Goal: Transaction & Acquisition: Purchase product/service

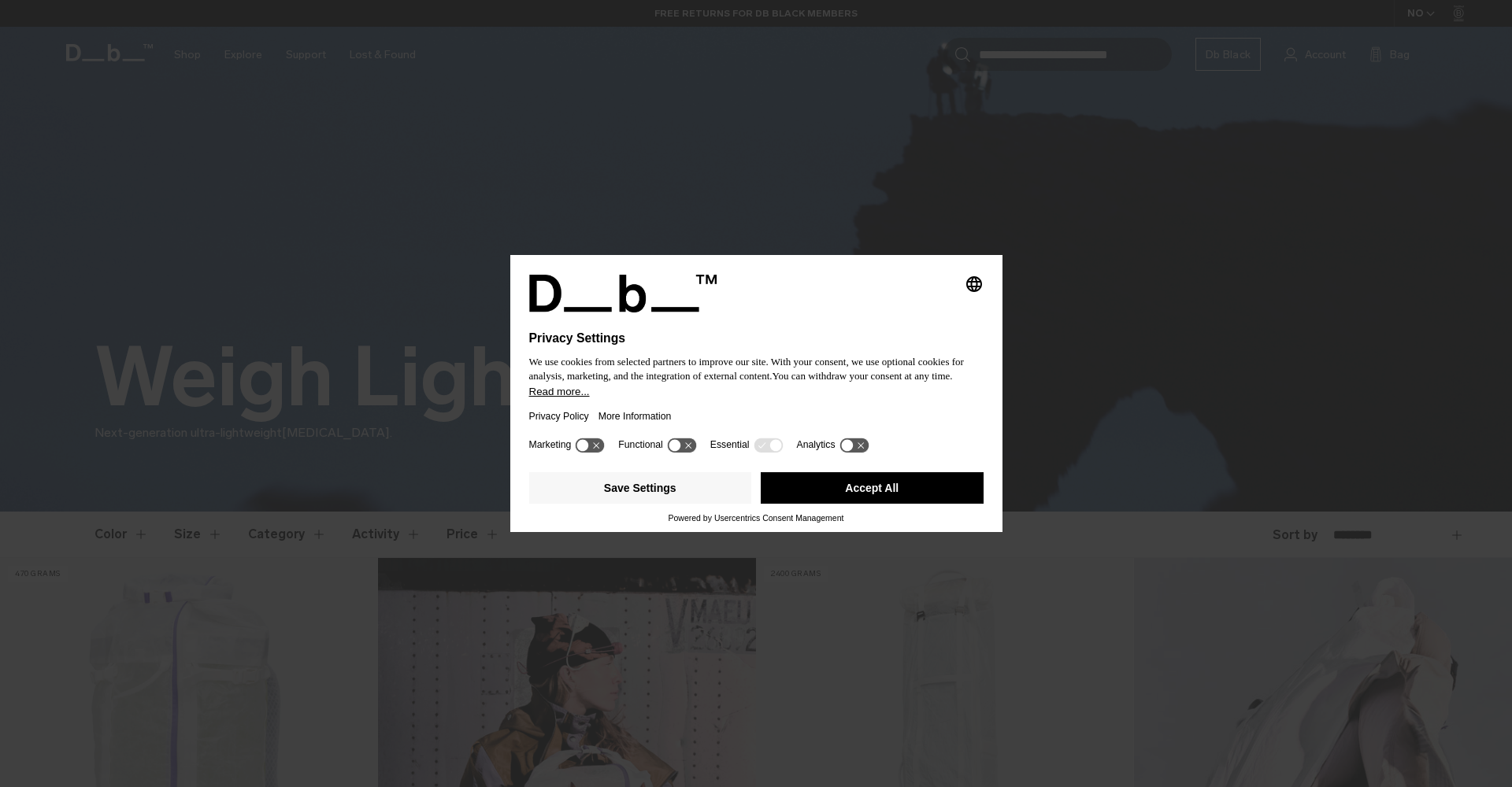
click at [893, 497] on button "Accept All" at bounding box center [872, 488] width 223 height 31
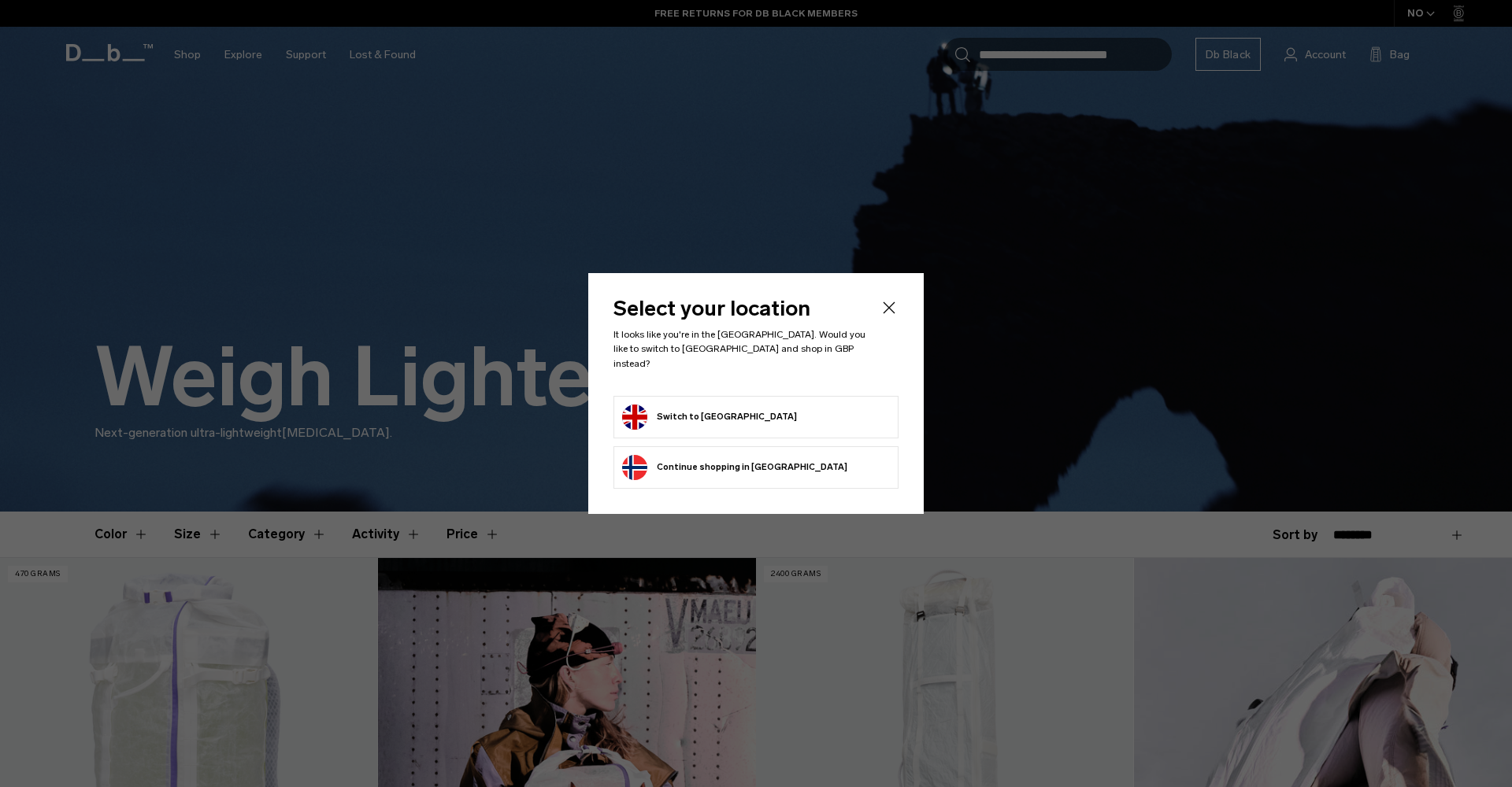
click at [661, 413] on button "Switch to [GEOGRAPHIC_DATA]" at bounding box center [709, 417] width 175 height 25
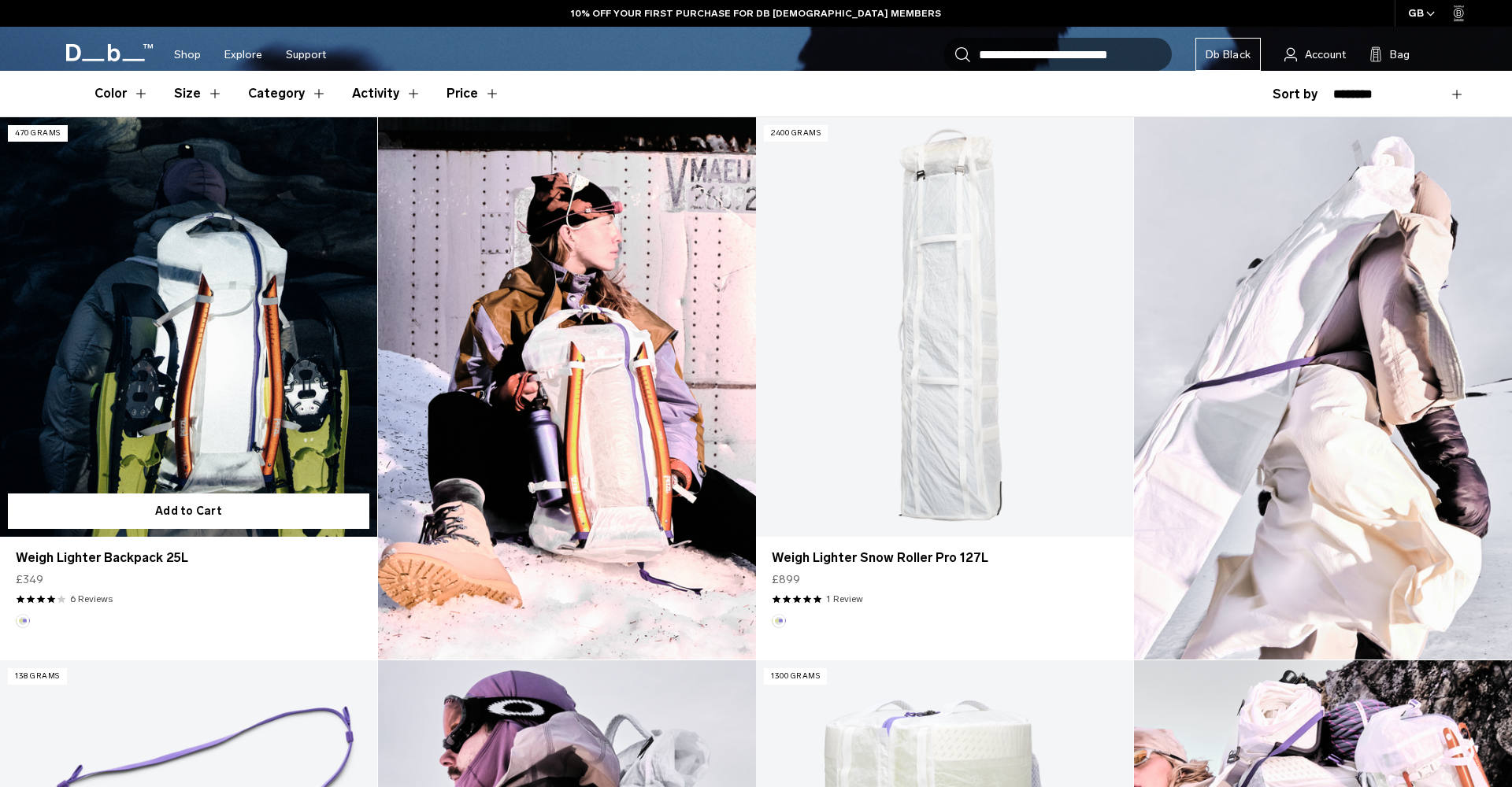
click at [174, 330] on link "Weigh Lighter Backpack 25L" at bounding box center [189, 327] width 378 height 419
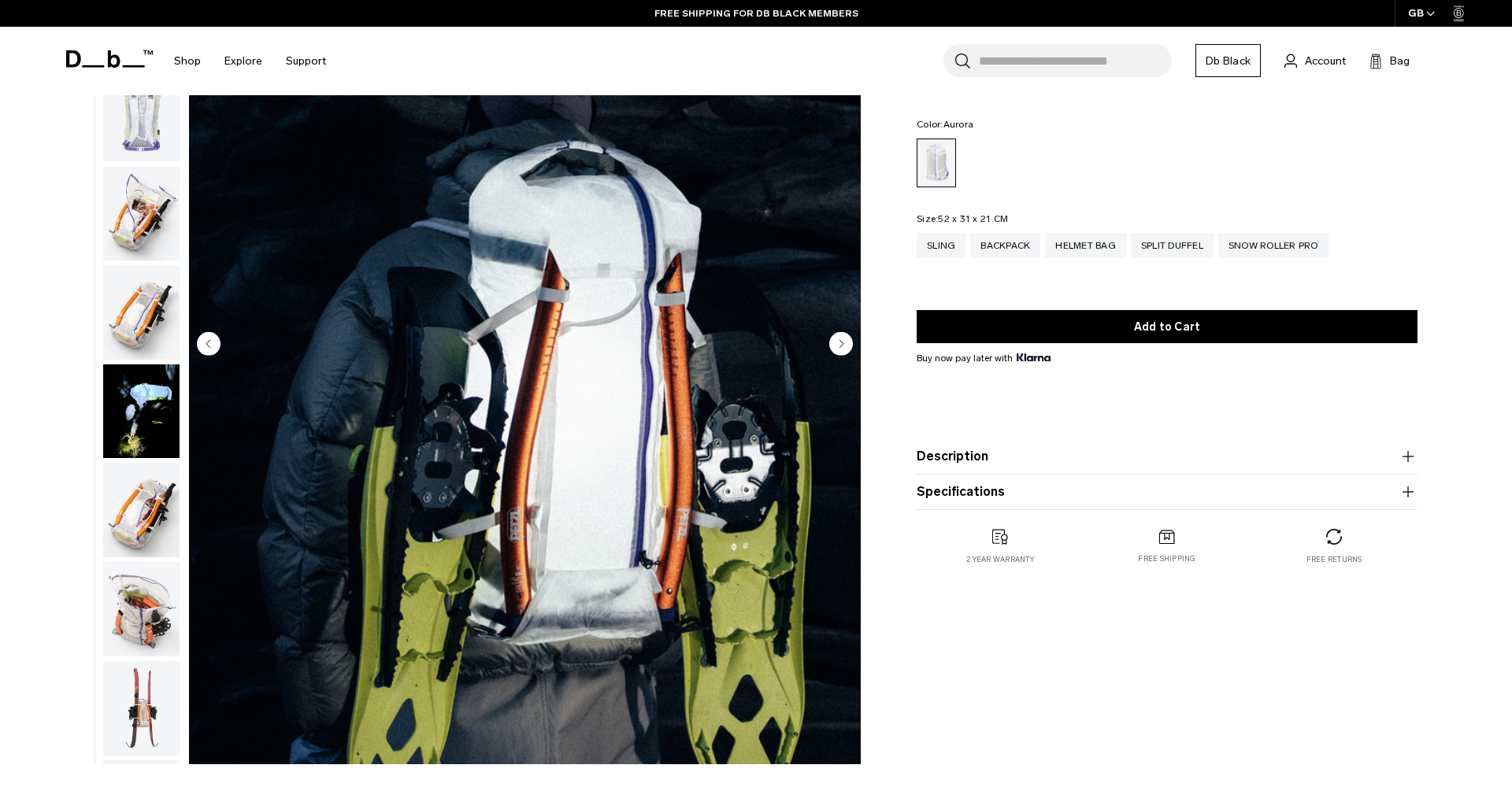
click at [847, 346] on circle "Next slide" at bounding box center [841, 343] width 24 height 24
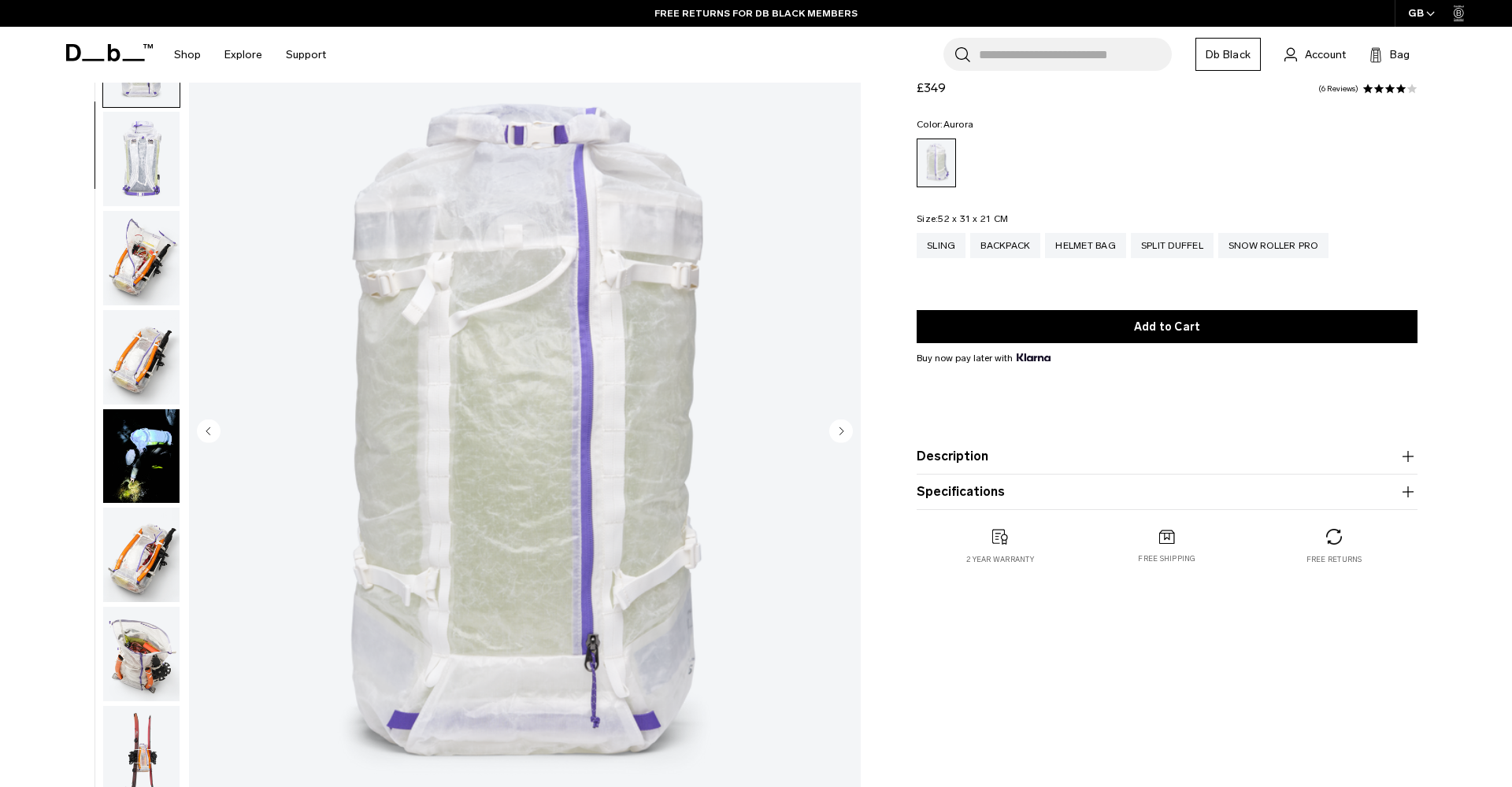
scroll to position [93, 0]
click at [841, 434] on circle "Next slide" at bounding box center [841, 430] width 24 height 24
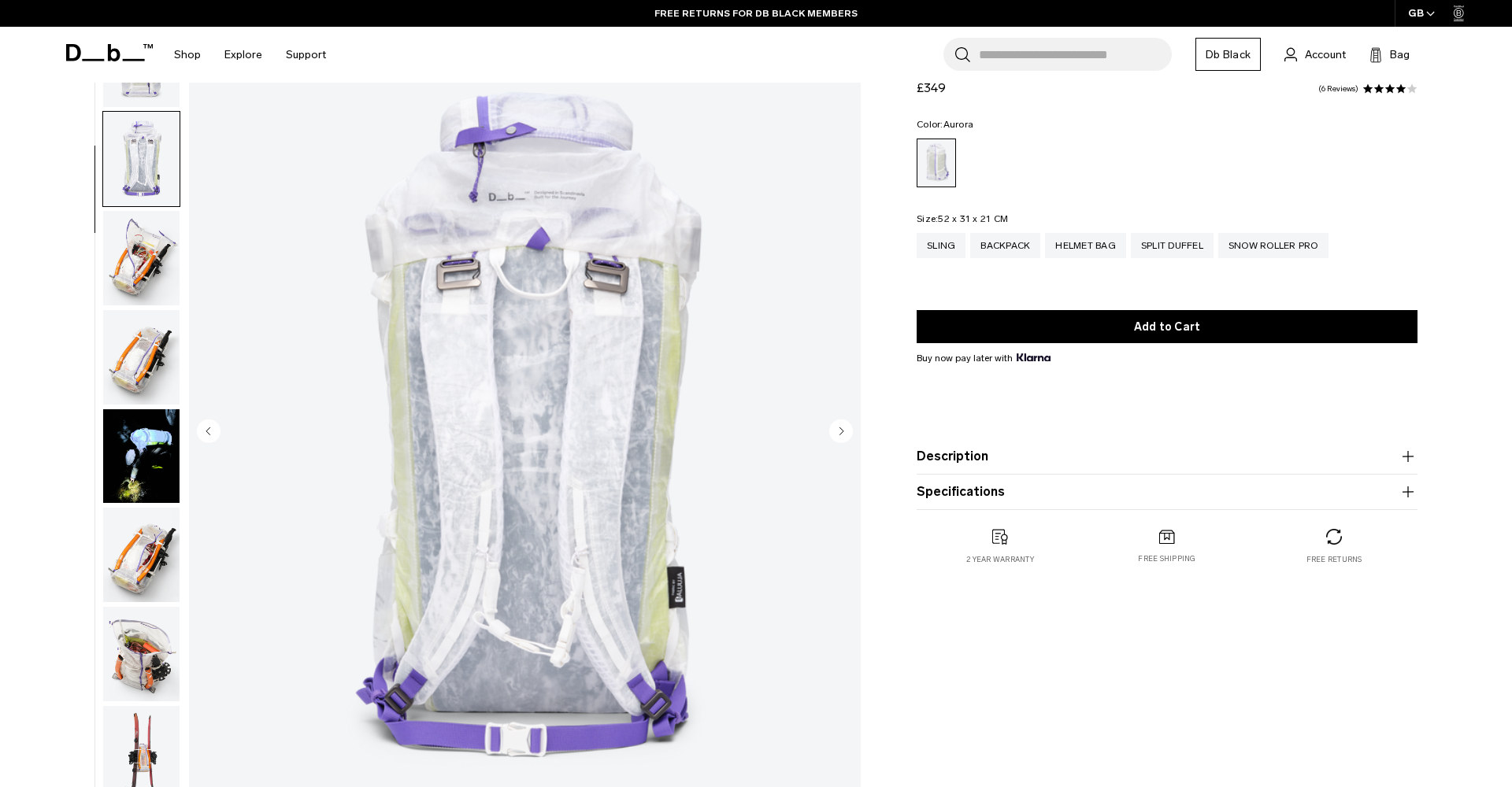
scroll to position [299, 0]
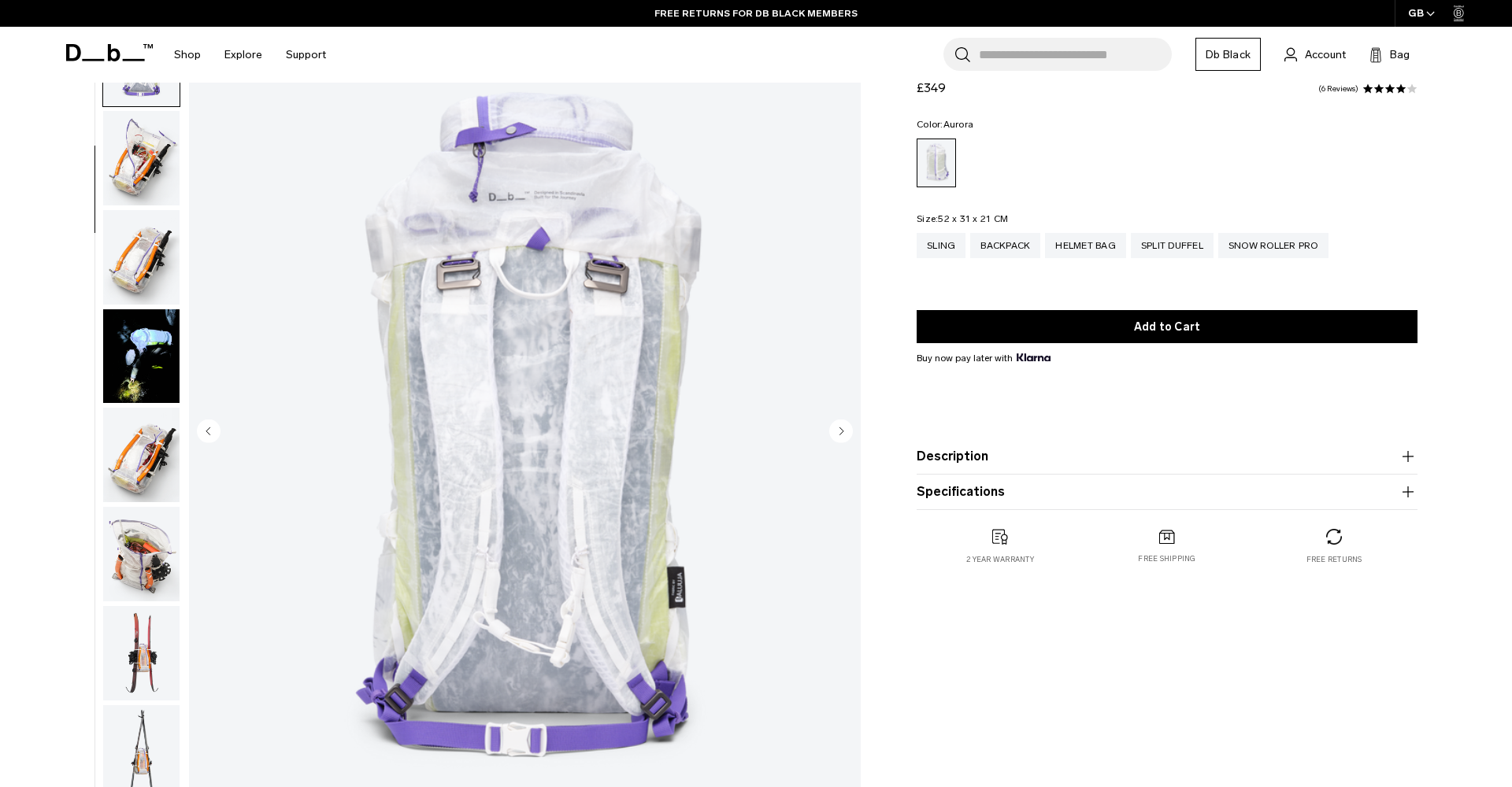
click at [841, 434] on circle "Next slide" at bounding box center [841, 430] width 24 height 24
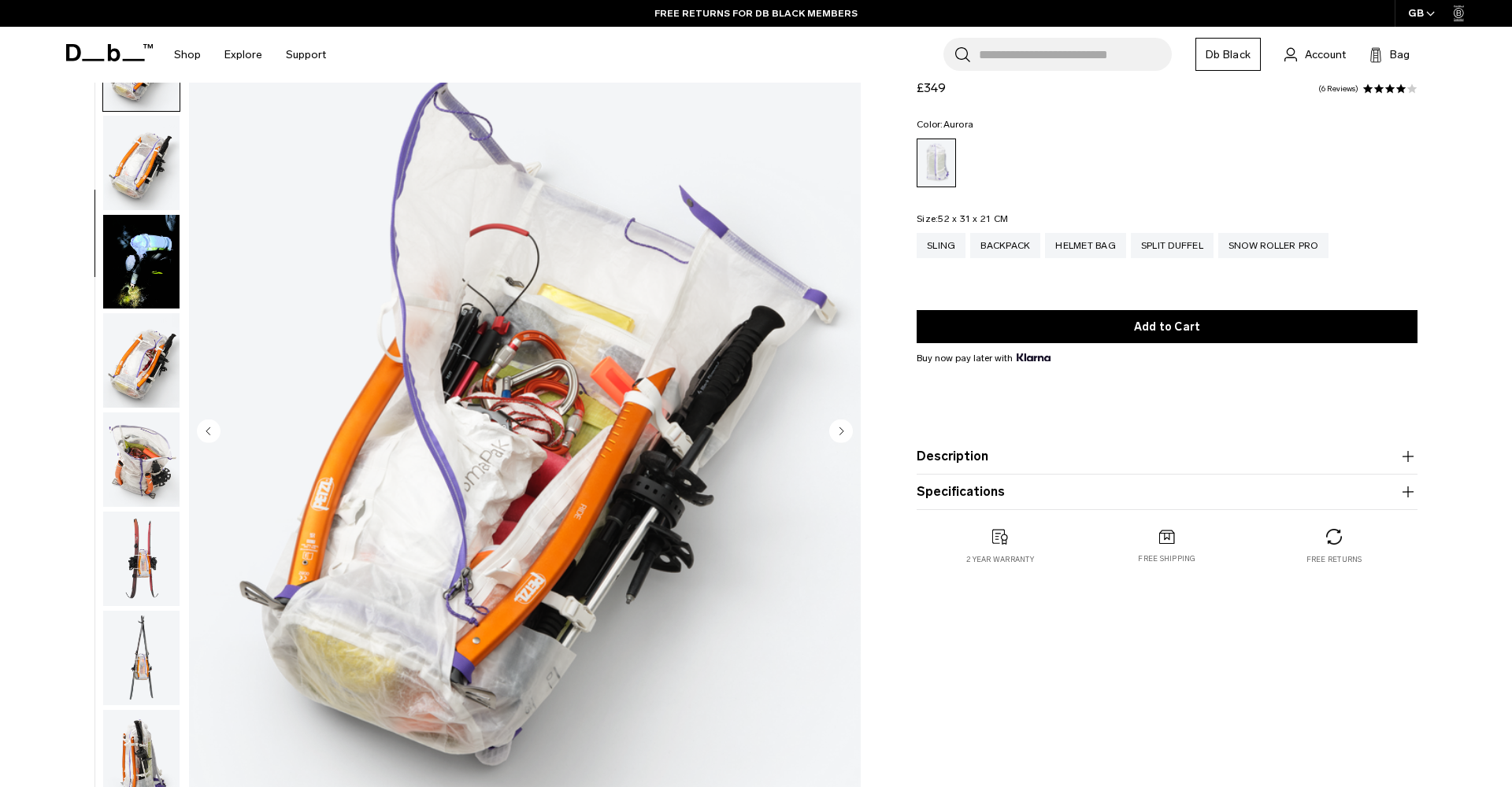
scroll to position [399, 0]
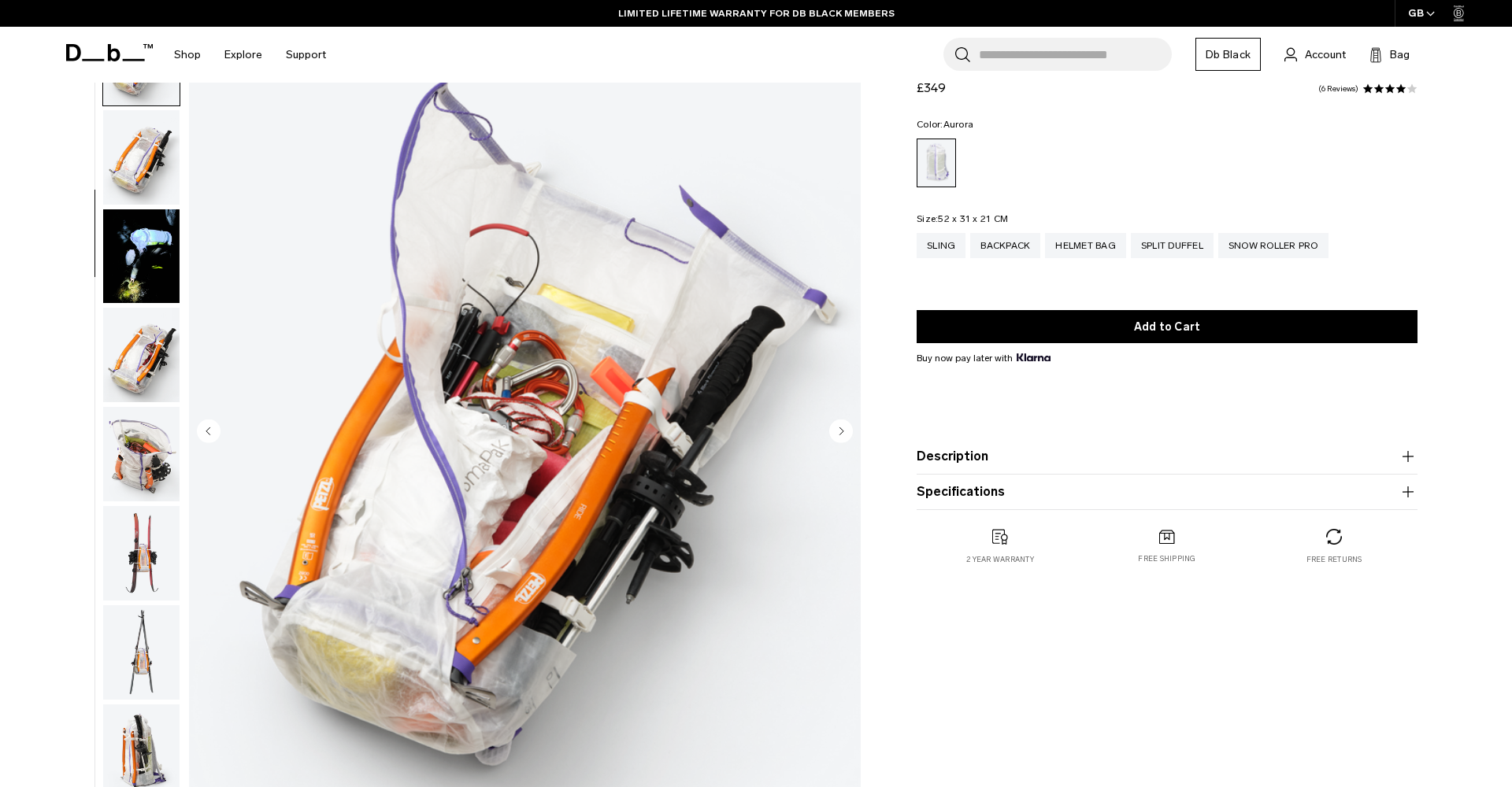
click at [841, 434] on circle "Next slide" at bounding box center [841, 430] width 24 height 24
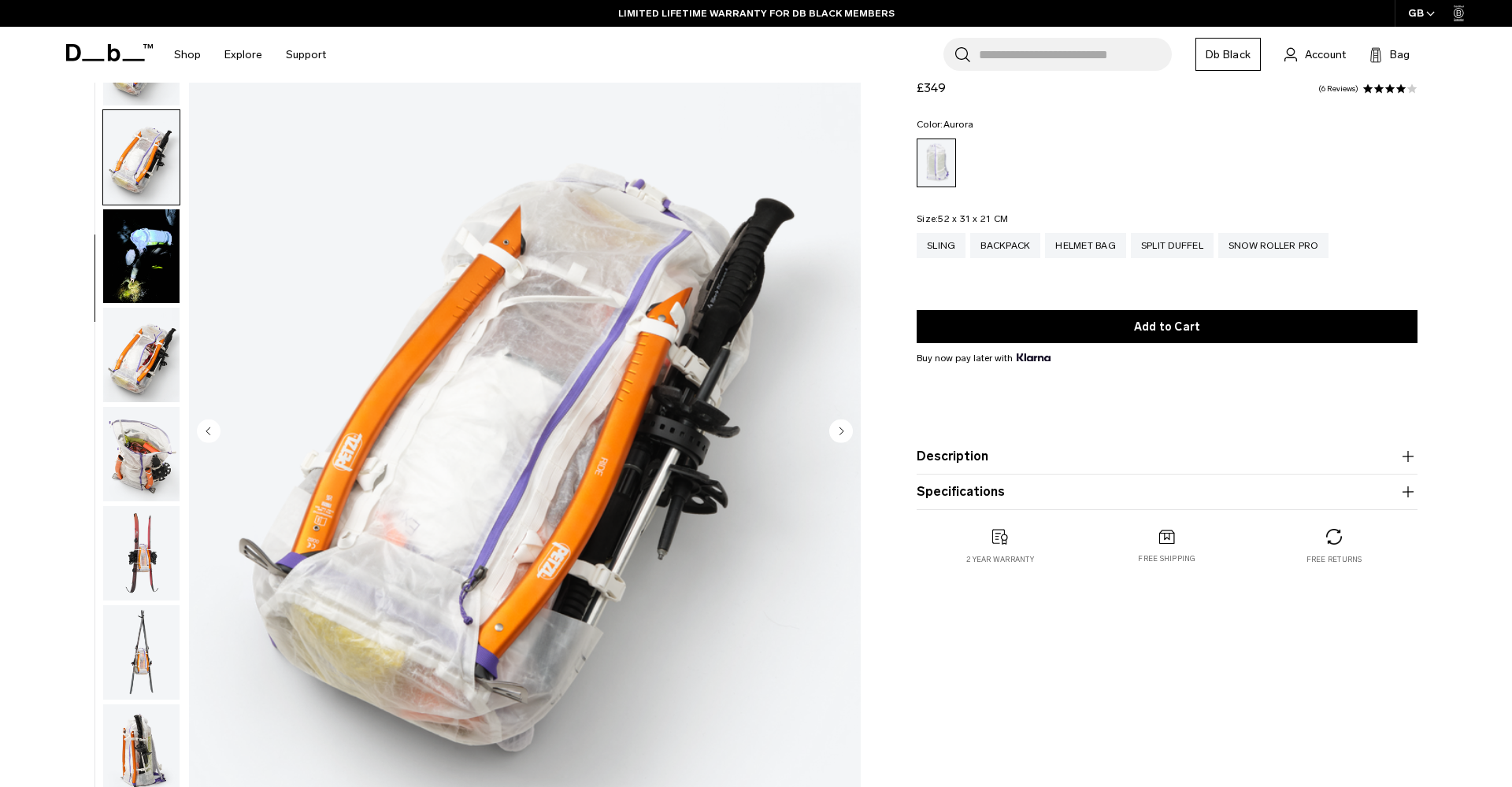
scroll to position [499, 0]
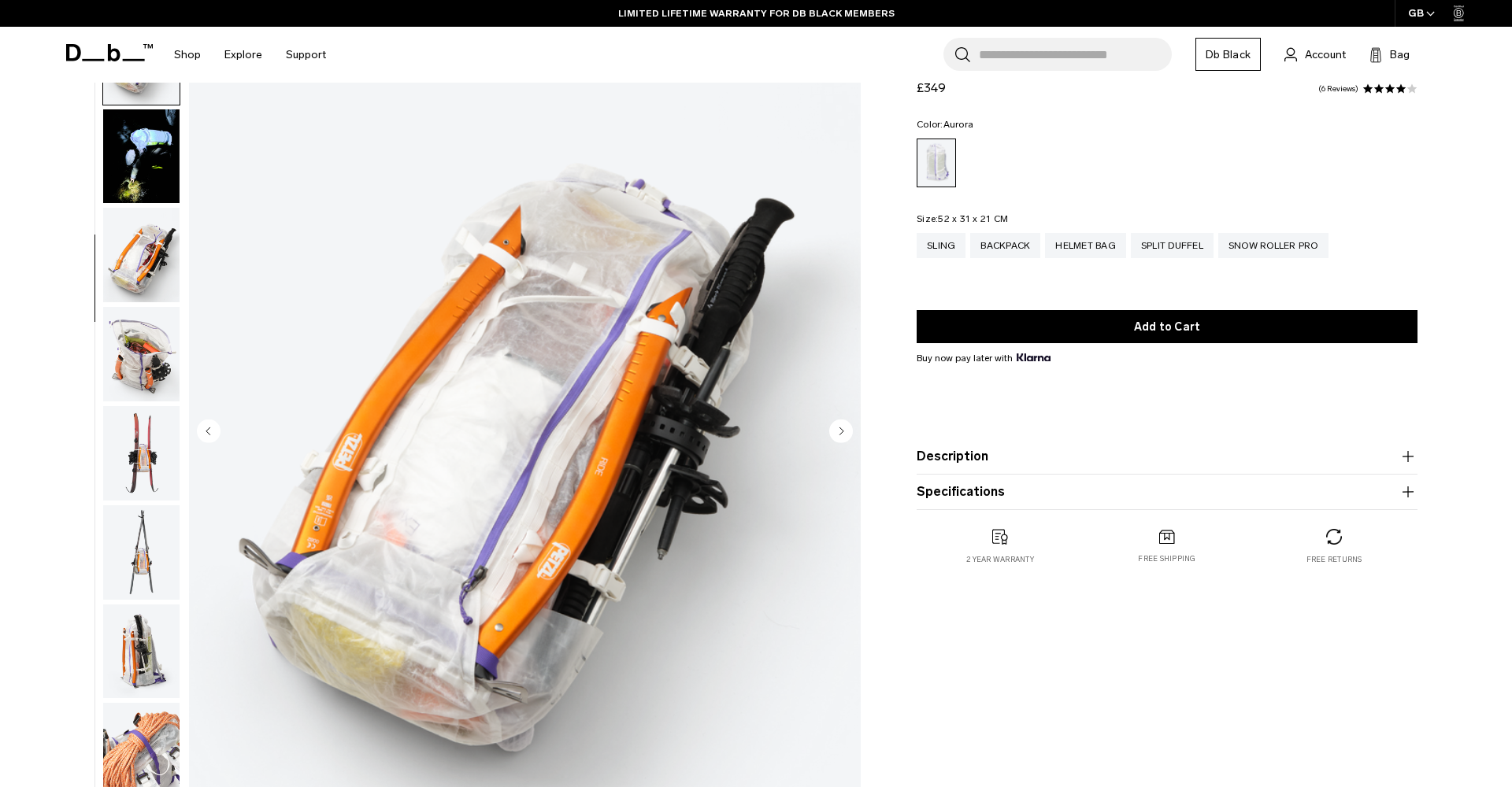
click at [841, 434] on circle "Next slide" at bounding box center [841, 430] width 24 height 24
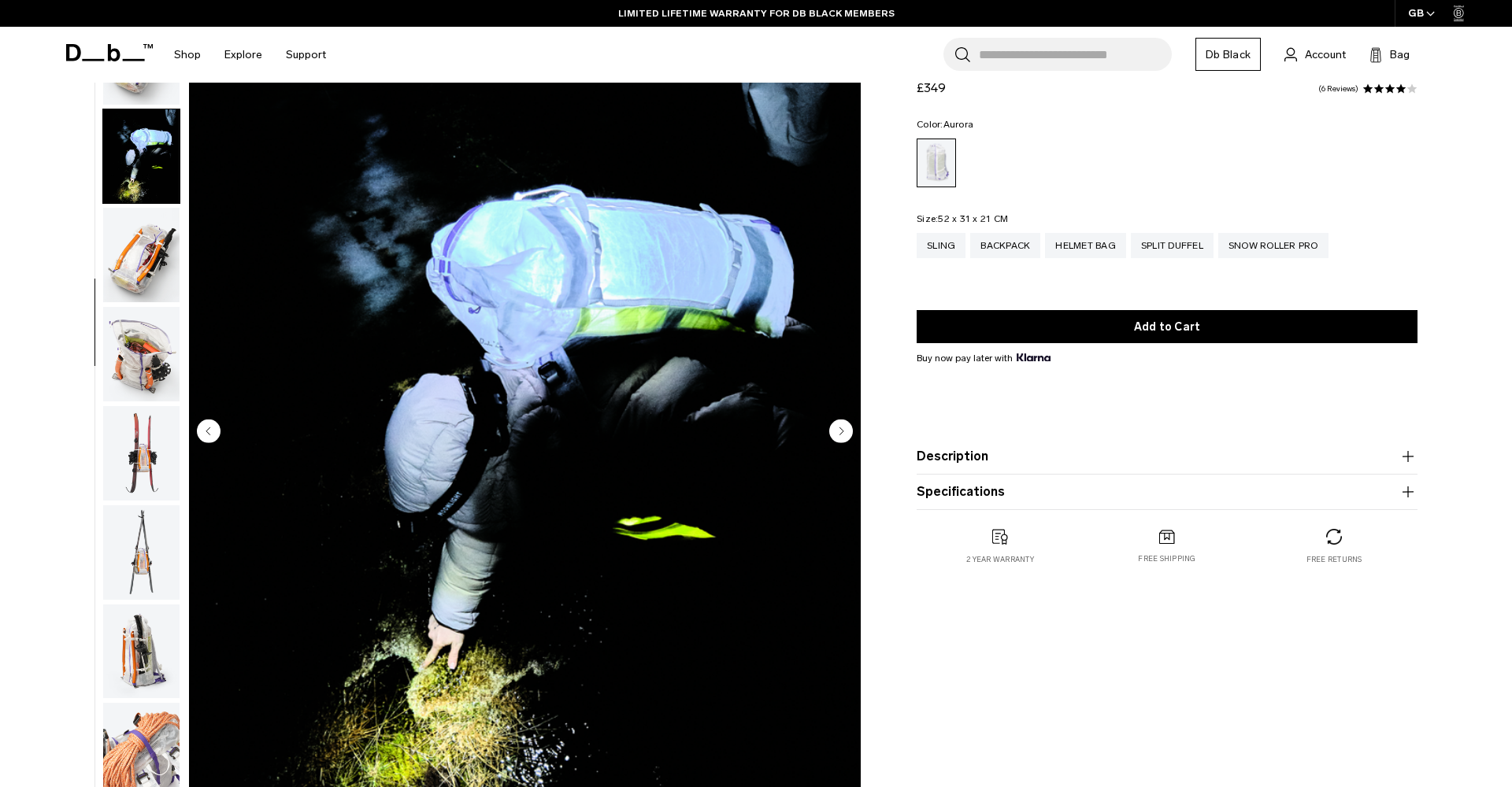
scroll to position [598, 0]
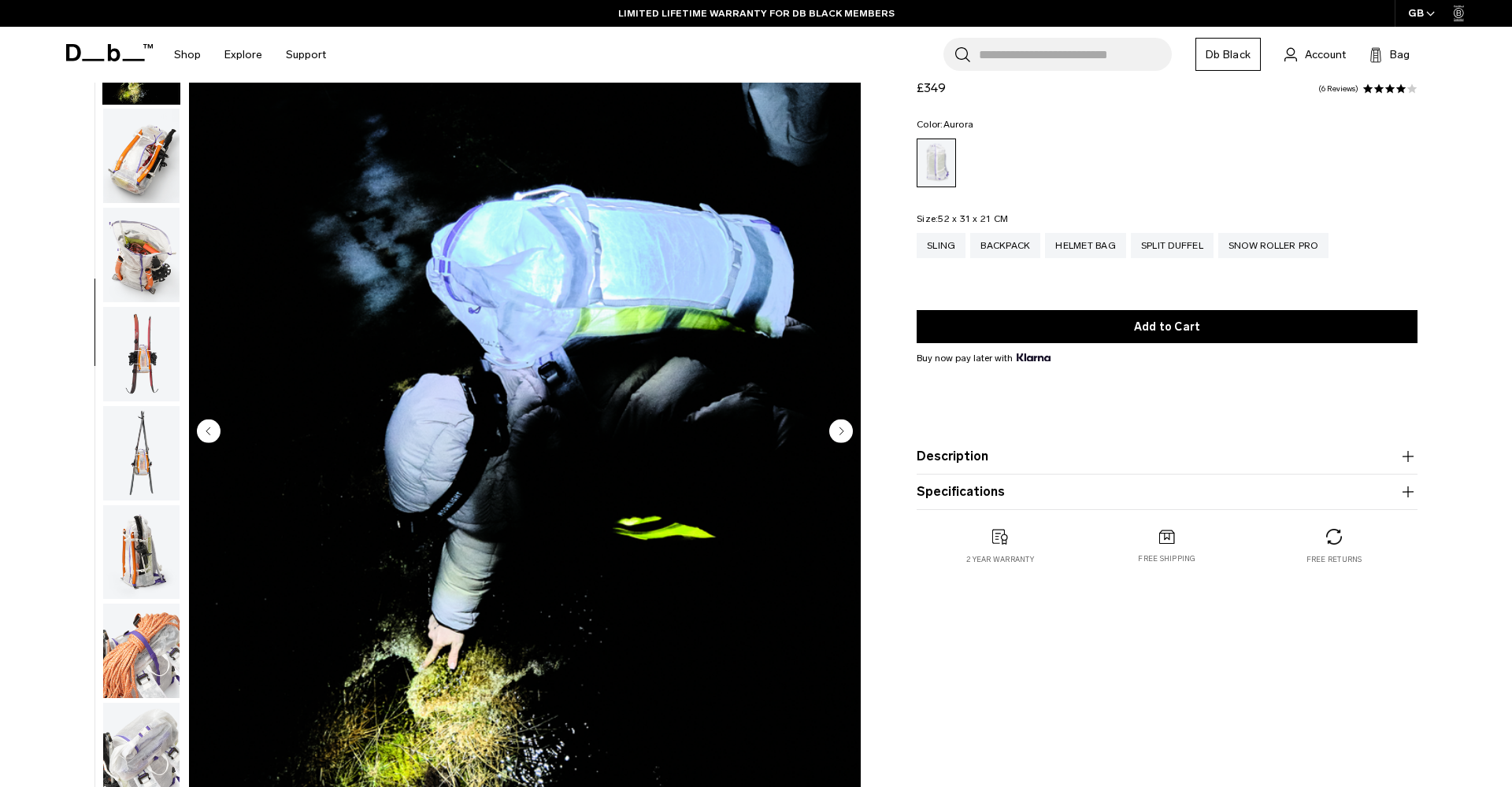
click at [841, 434] on circle "Next slide" at bounding box center [841, 430] width 24 height 24
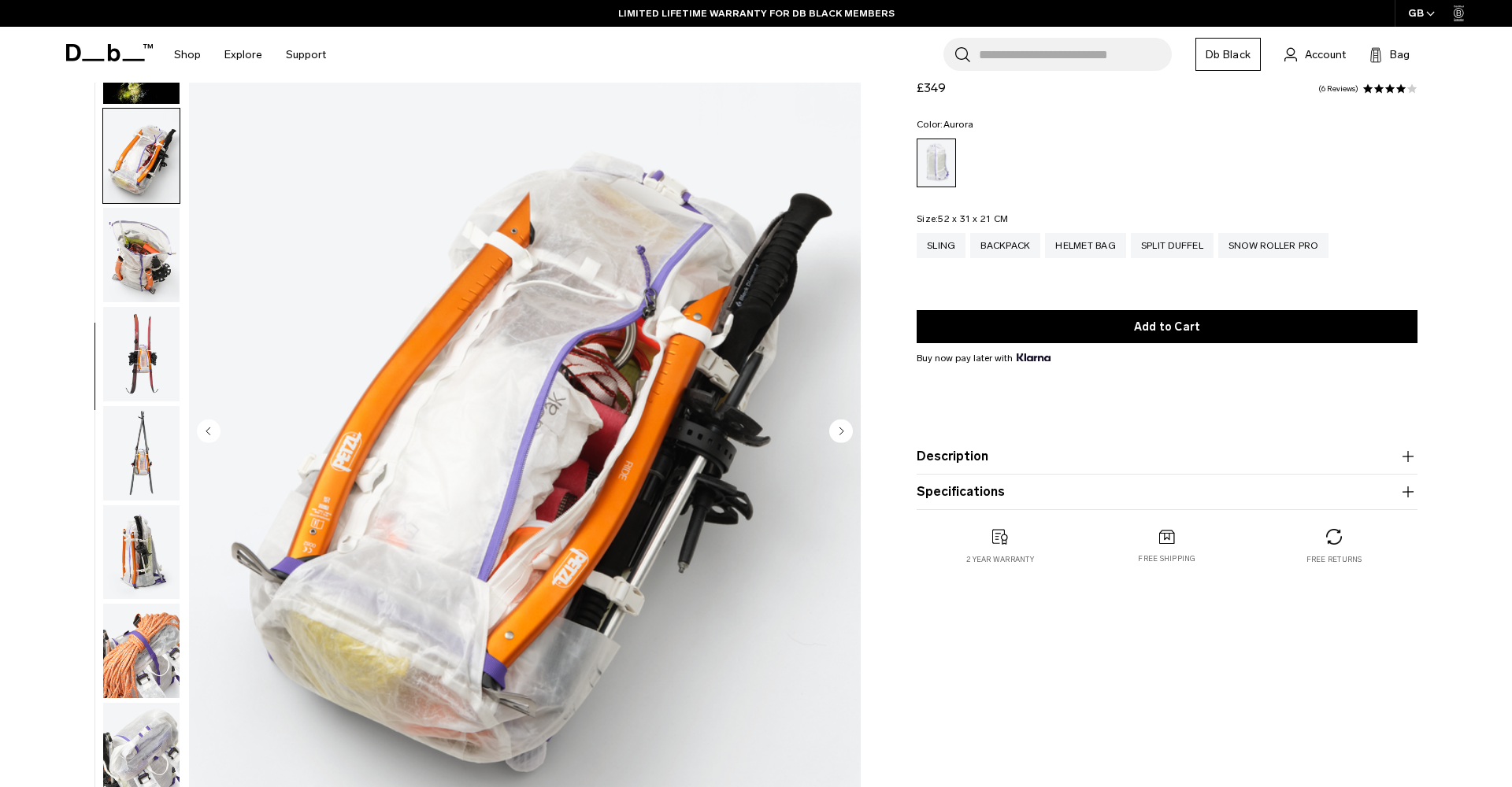
scroll to position [698, 0]
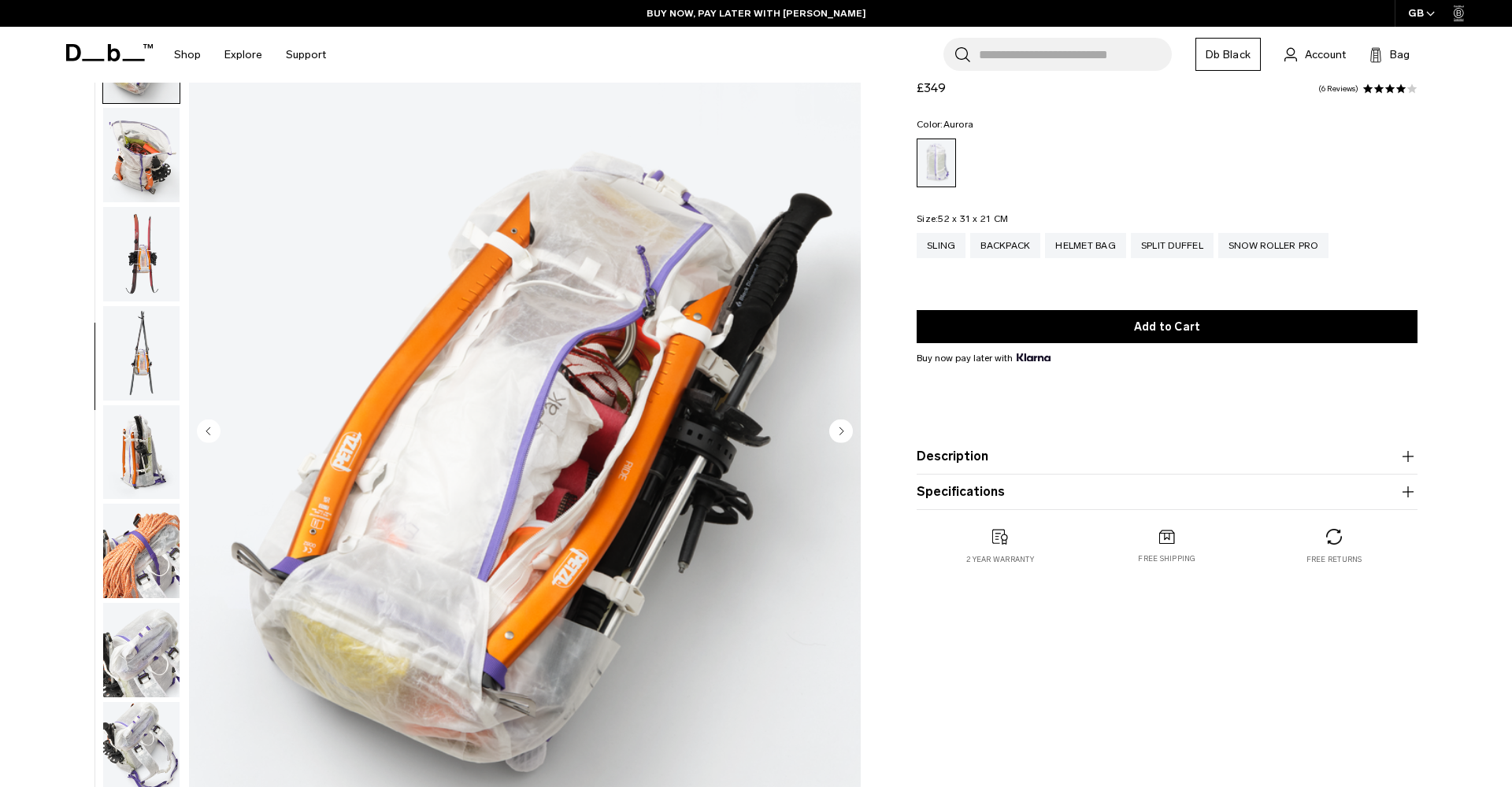
click at [841, 434] on circle "Next slide" at bounding box center [841, 430] width 24 height 24
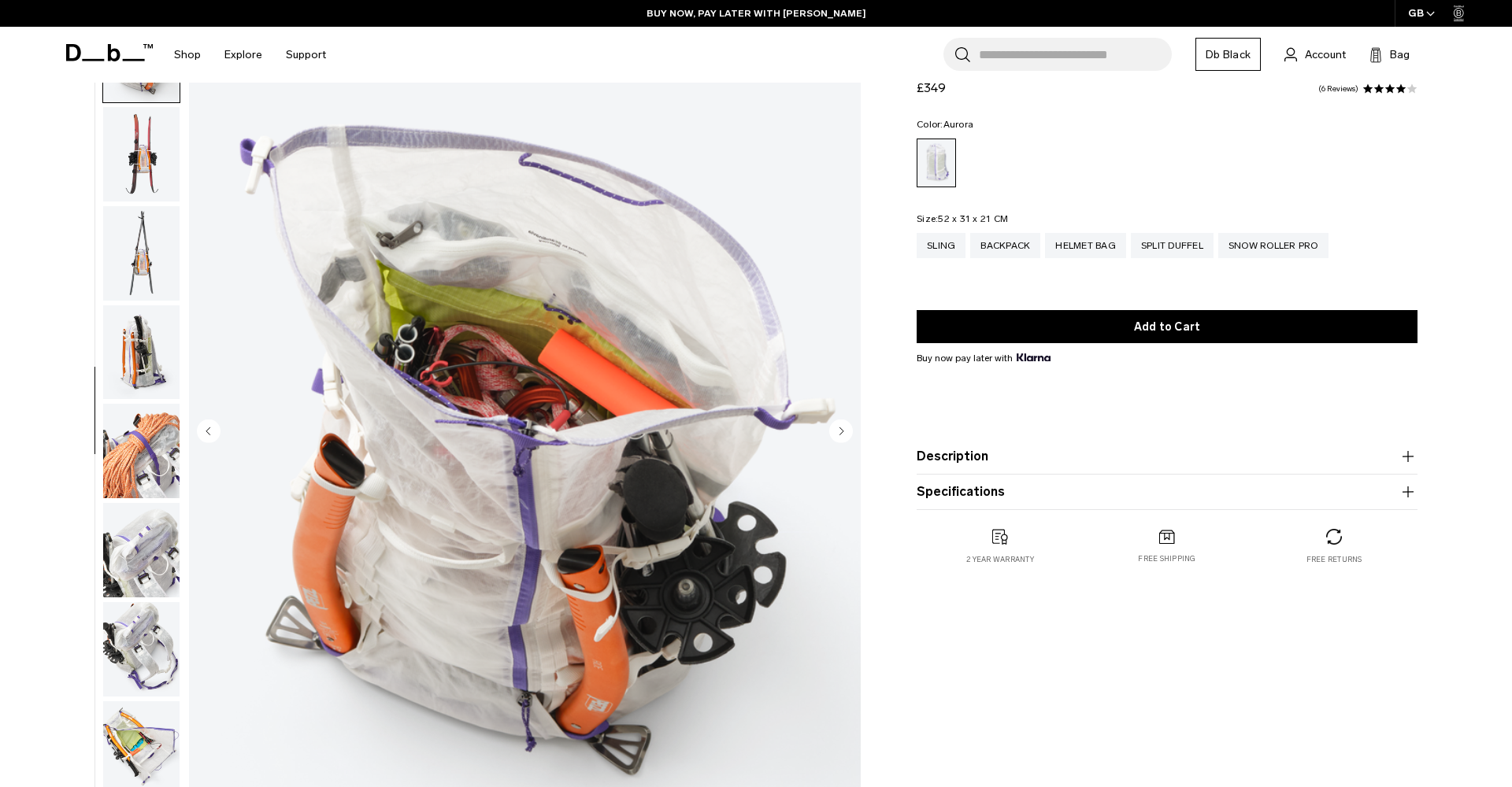
click at [841, 434] on circle "Next slide" at bounding box center [841, 430] width 24 height 24
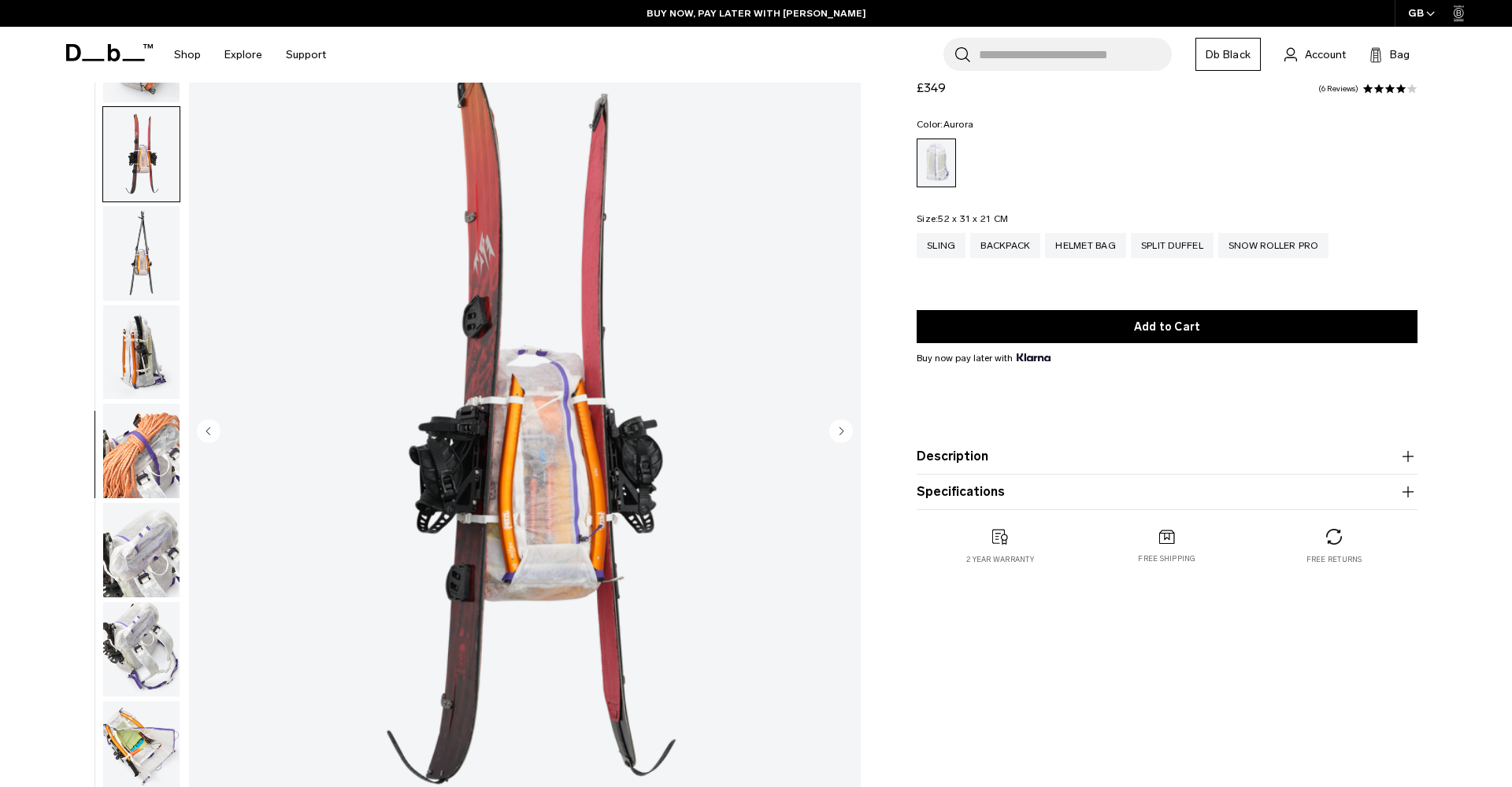
scroll to position [897, 0]
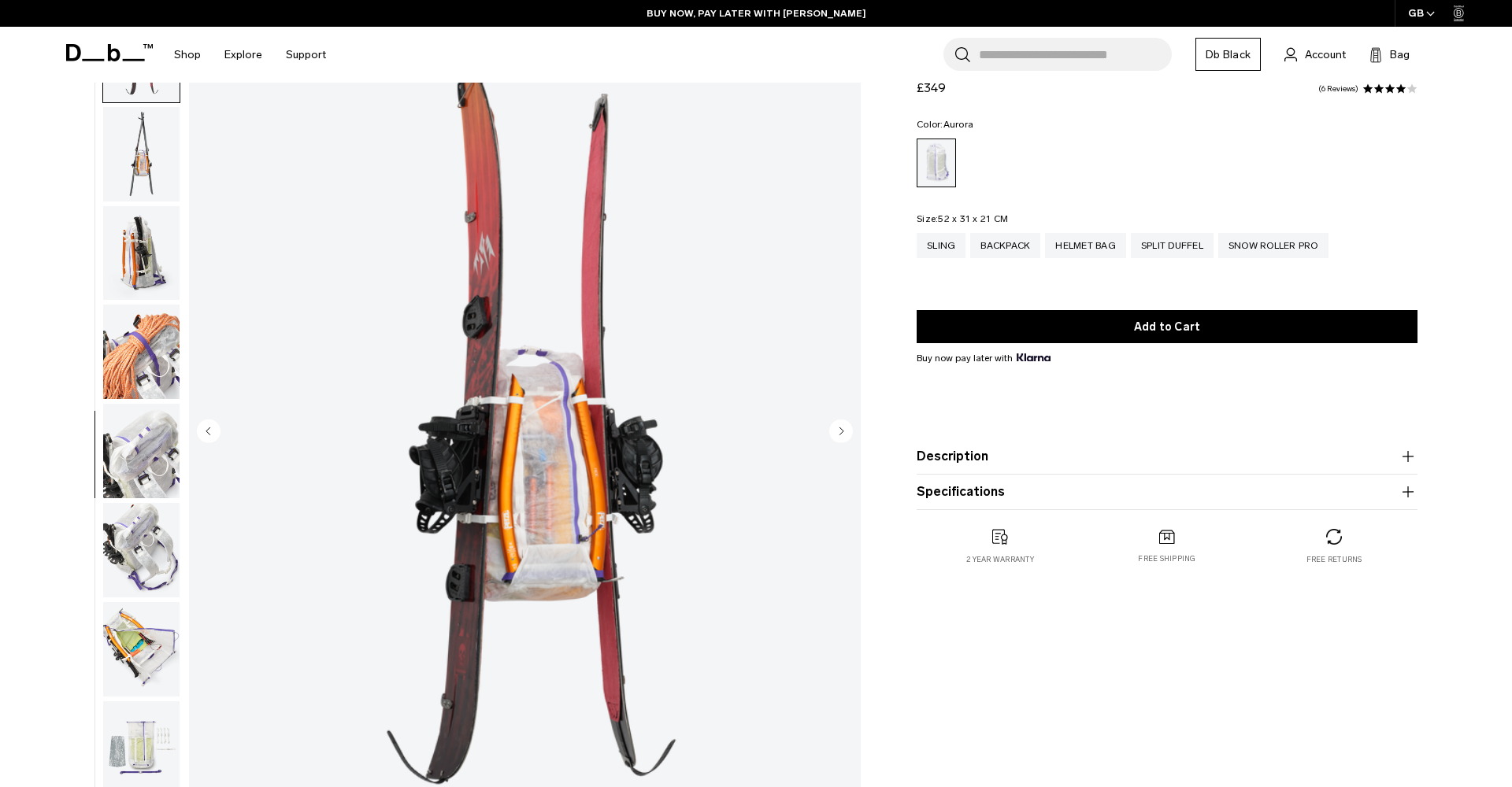
click at [841, 434] on circle "Next slide" at bounding box center [841, 430] width 24 height 24
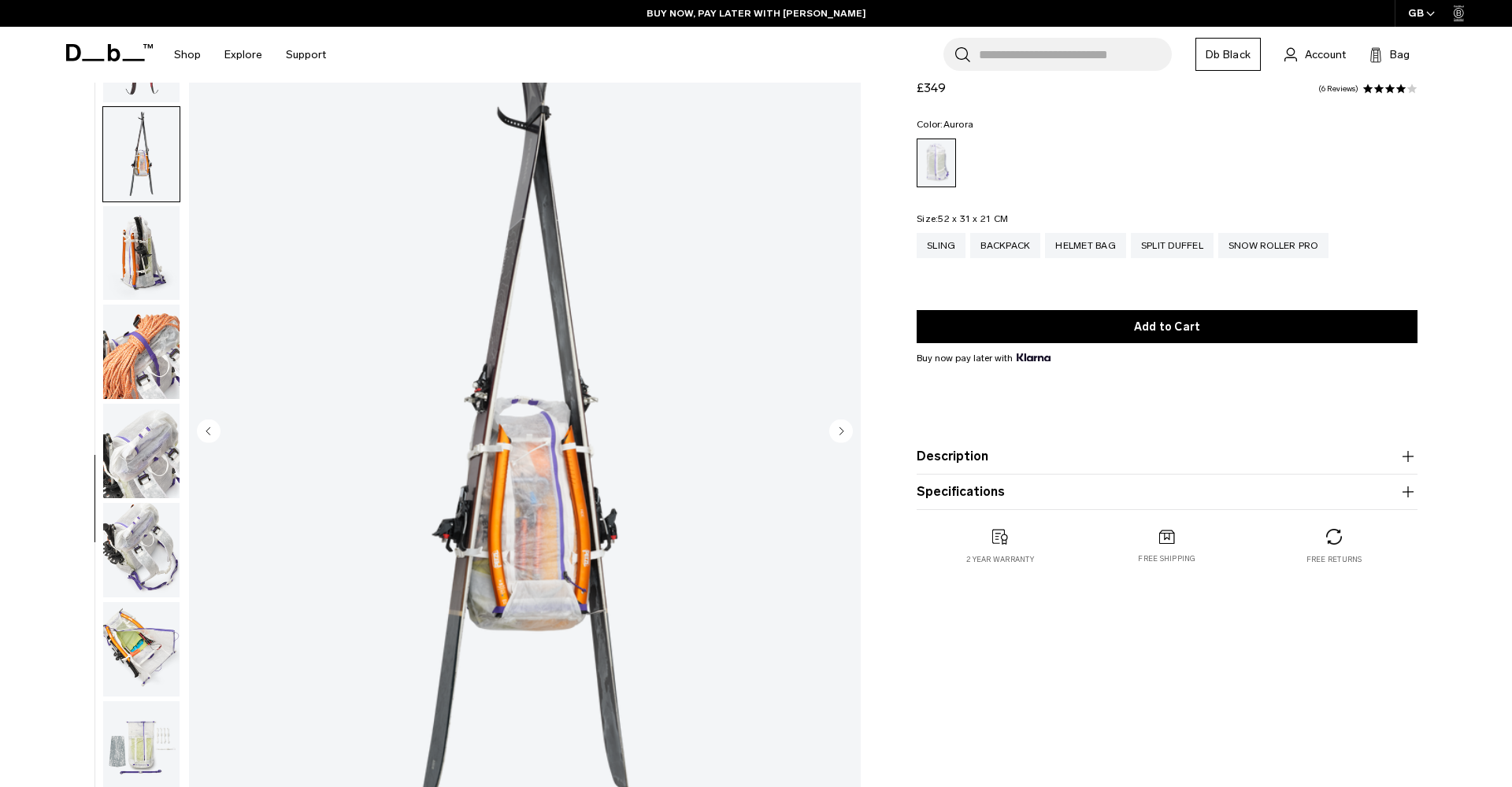
scroll to position [954, 0]
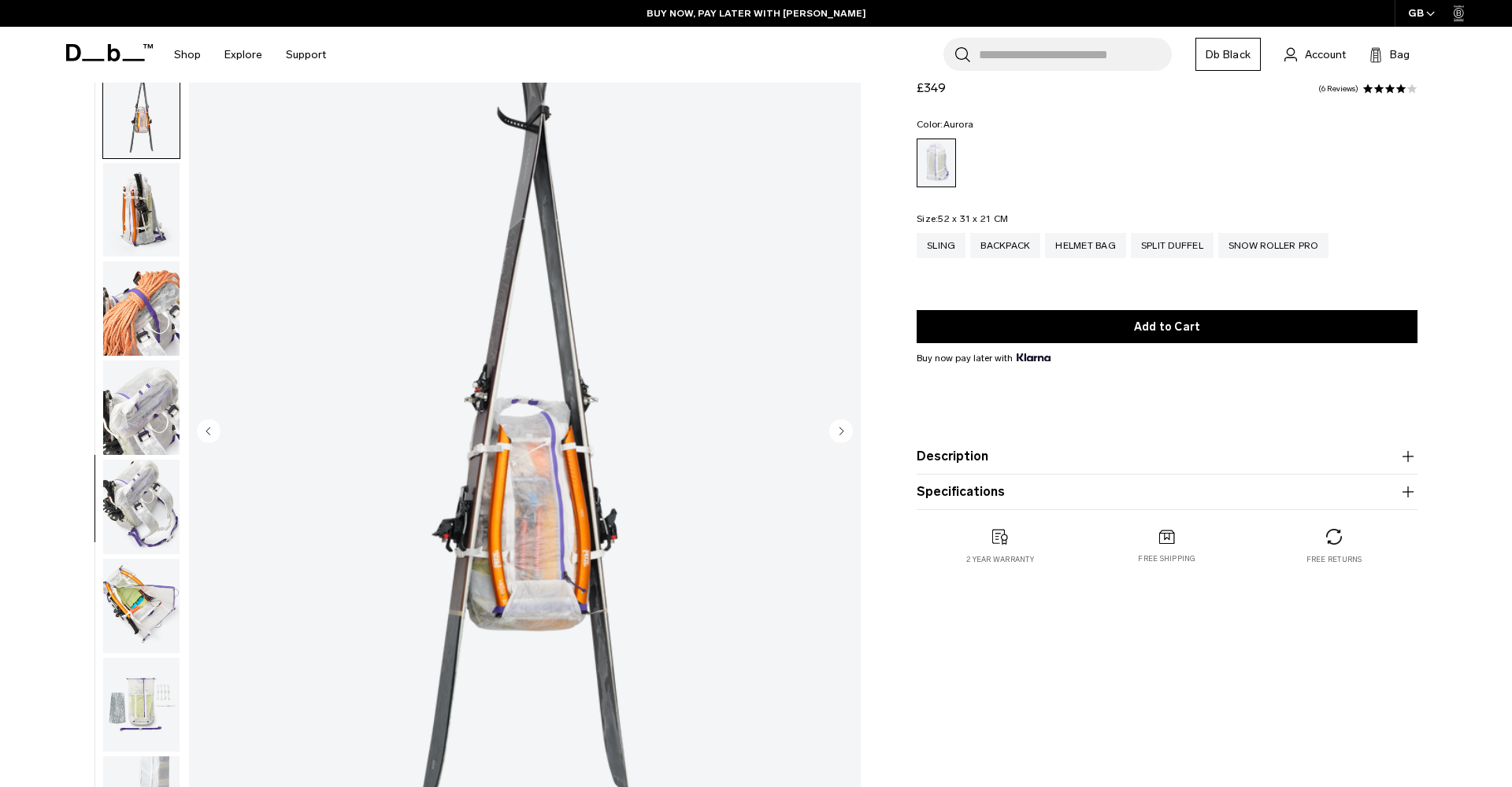
click at [841, 434] on circle "Next slide" at bounding box center [841, 430] width 24 height 24
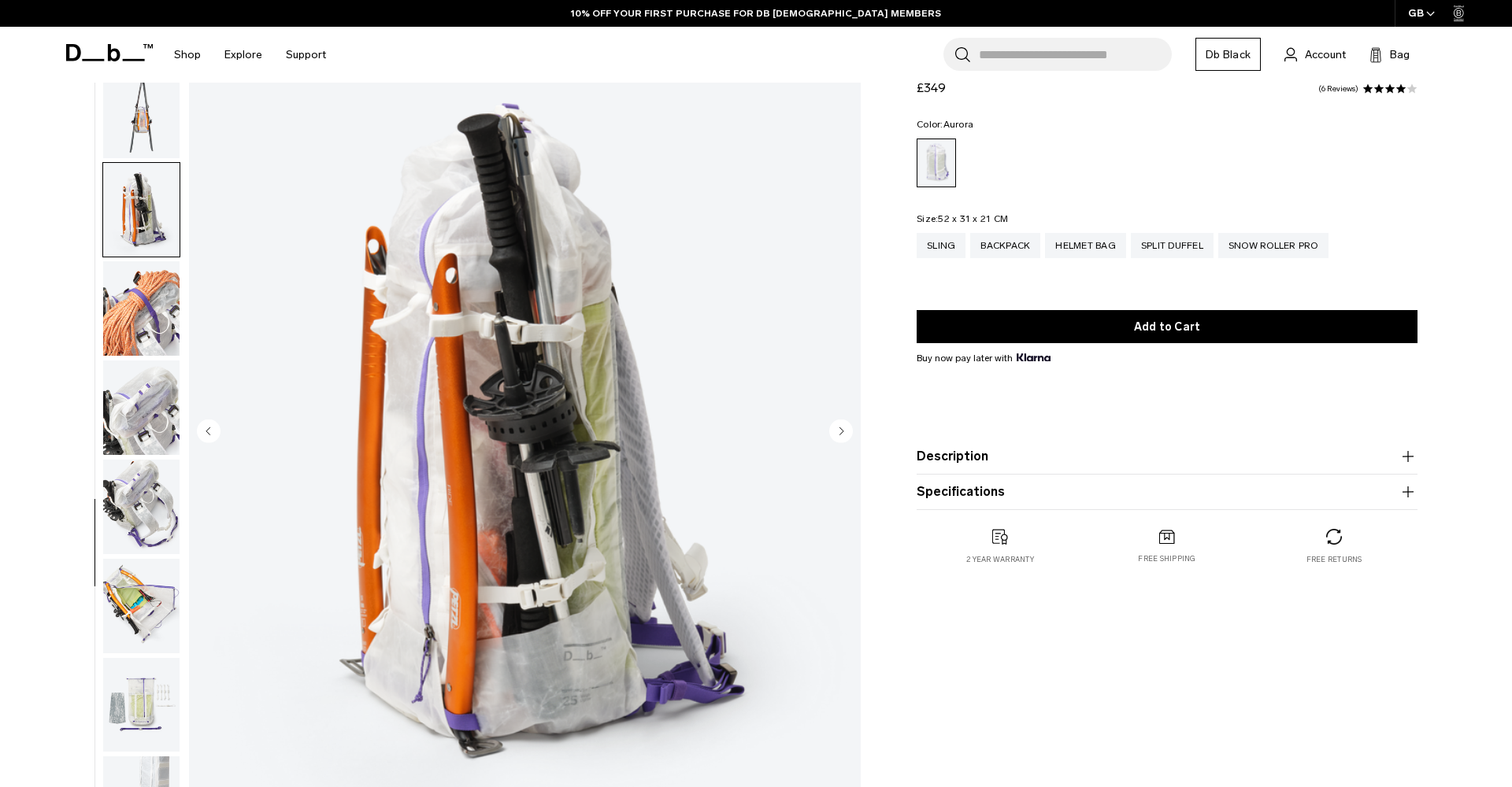
click at [841, 434] on circle "Next slide" at bounding box center [841, 430] width 24 height 24
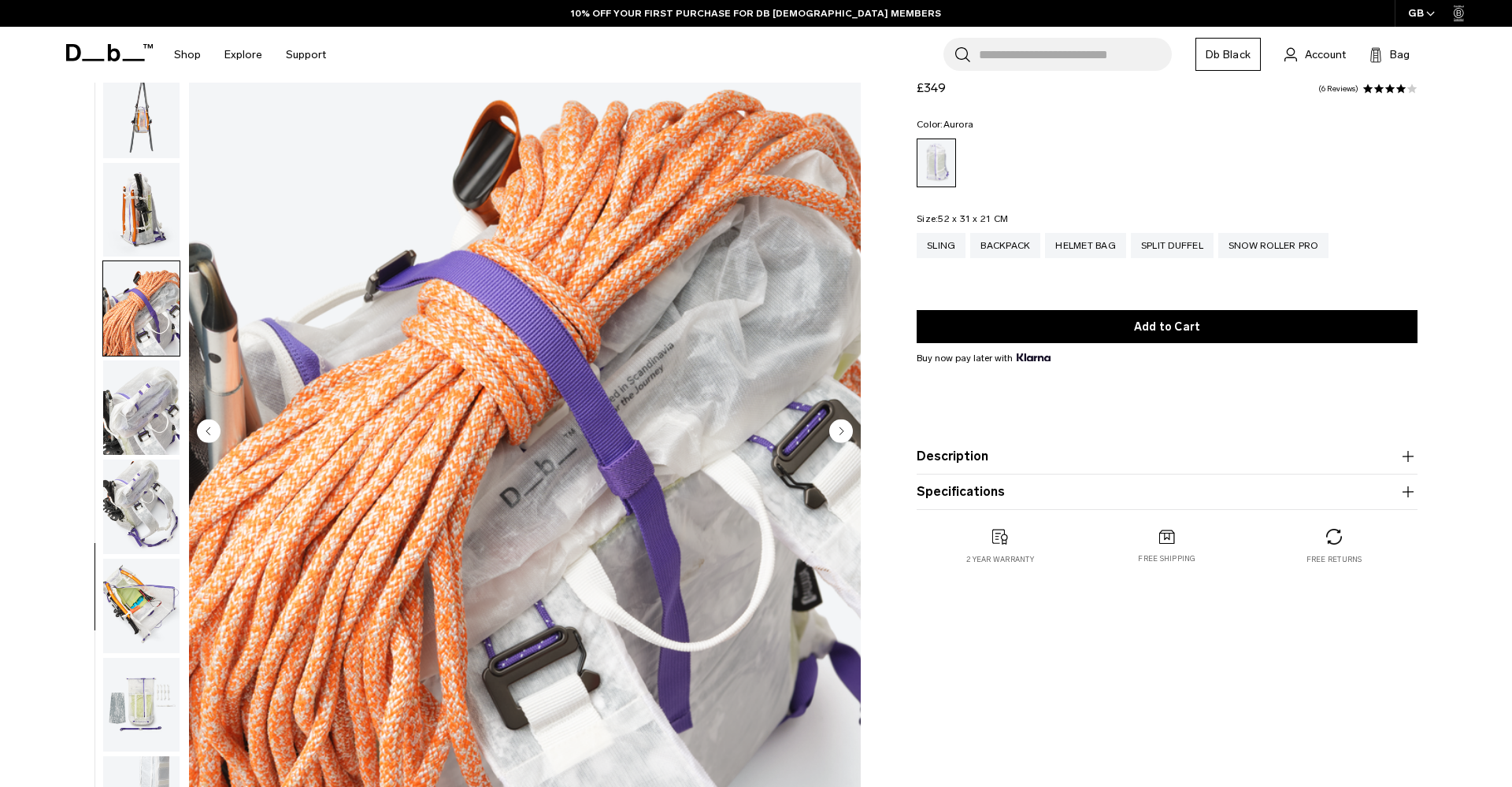
click at [841, 434] on circle "Next slide" at bounding box center [841, 430] width 24 height 24
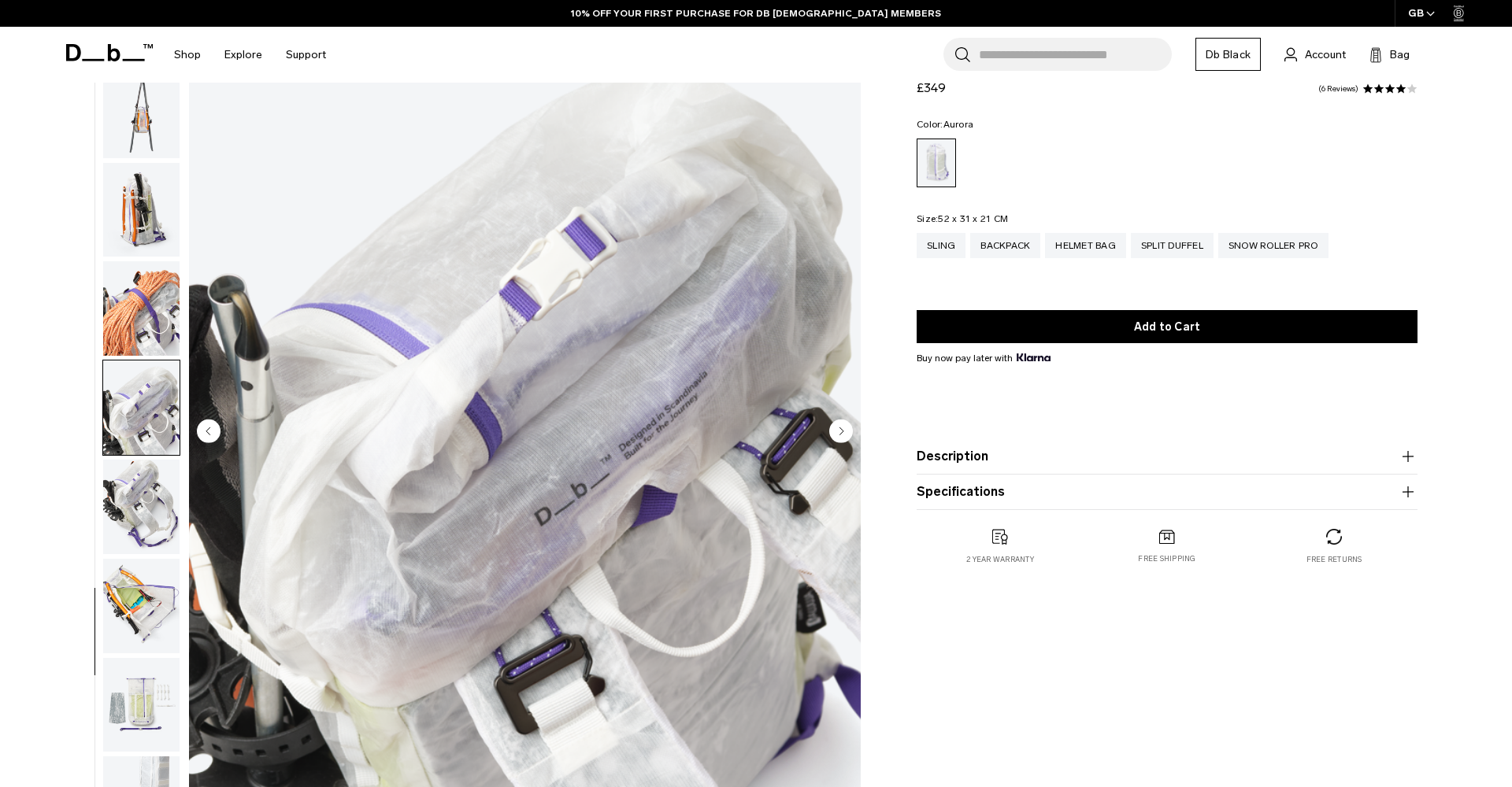
click at [841, 434] on circle "Next slide" at bounding box center [841, 430] width 24 height 24
